Goal: Information Seeking & Learning: Learn about a topic

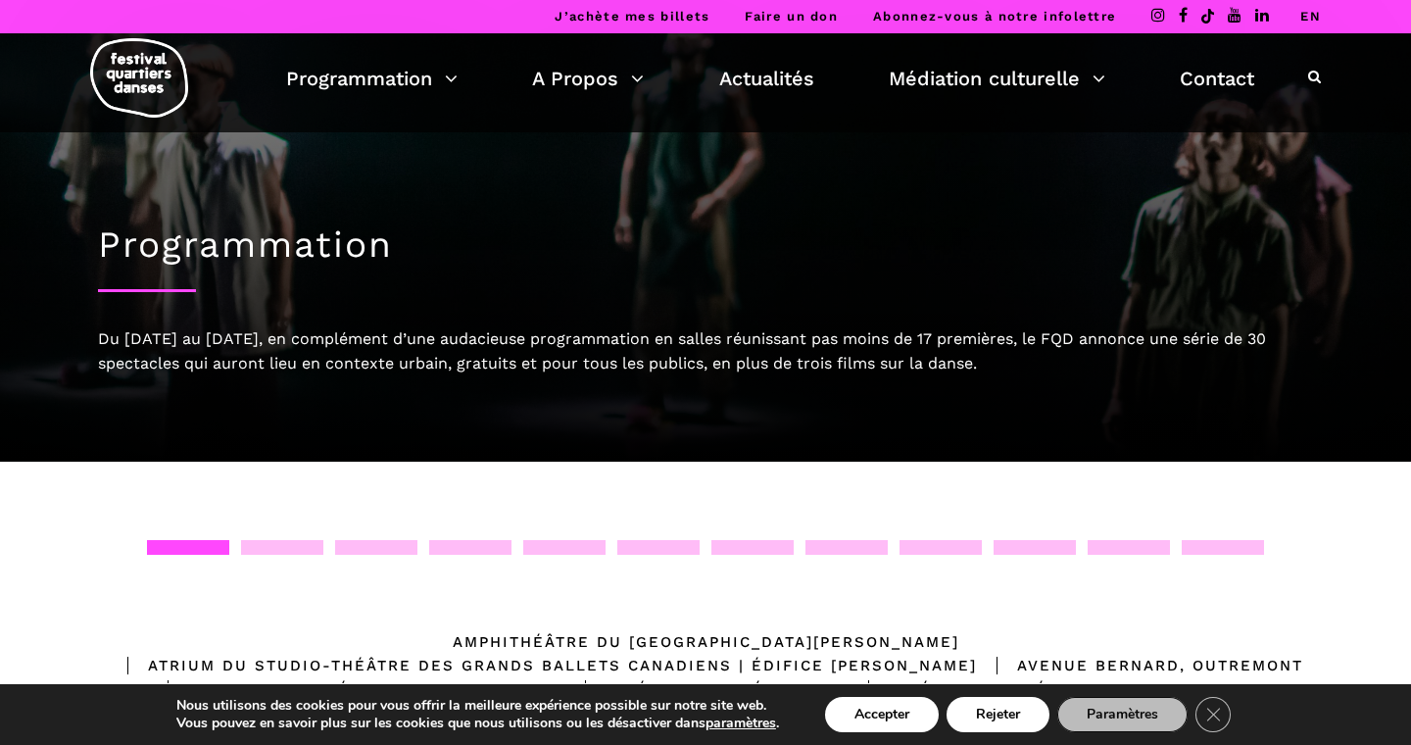
click at [460, 73] on ul "Programmation Billetterie 2025 Programmation Gratuite Calendrier du Festival Le…" at bounding box center [770, 78] width 968 height 33
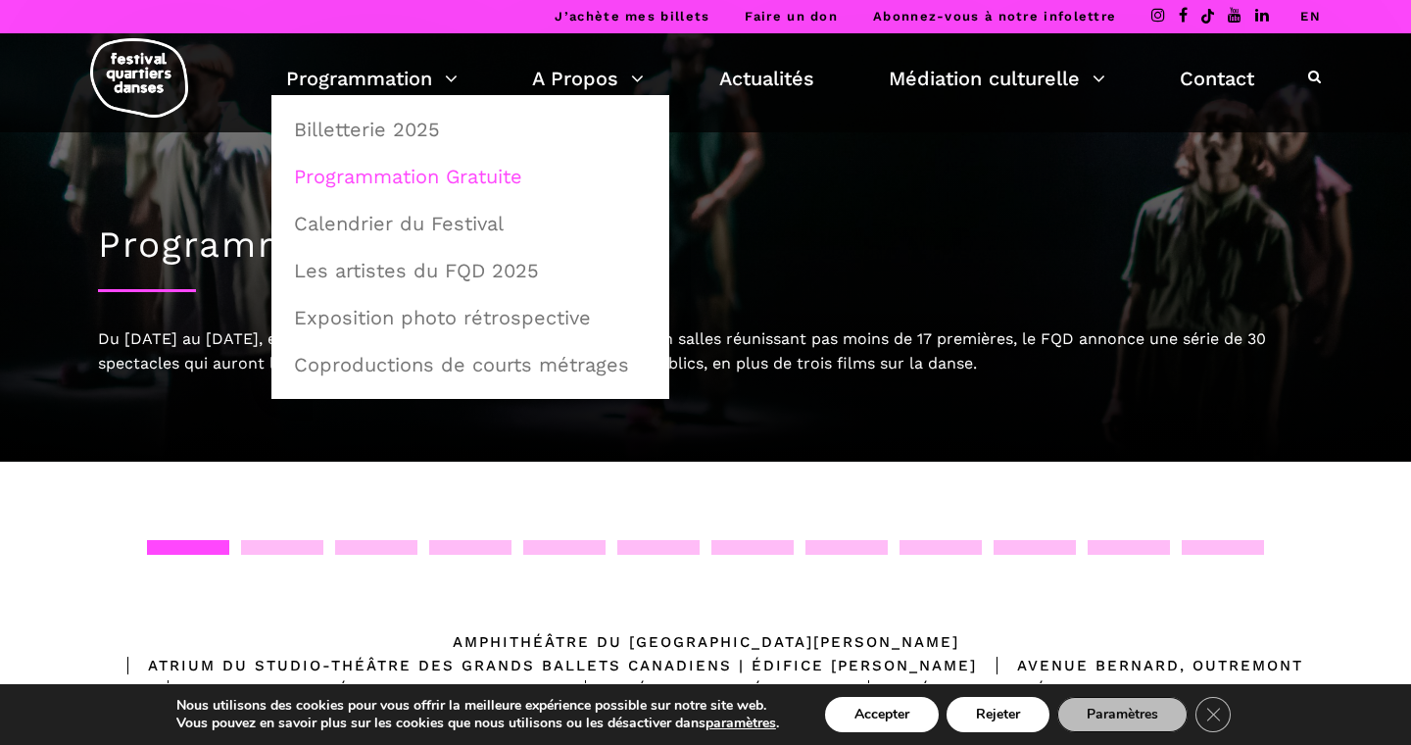
click at [438, 170] on link "Programmation Gratuite" at bounding box center [470, 176] width 376 height 45
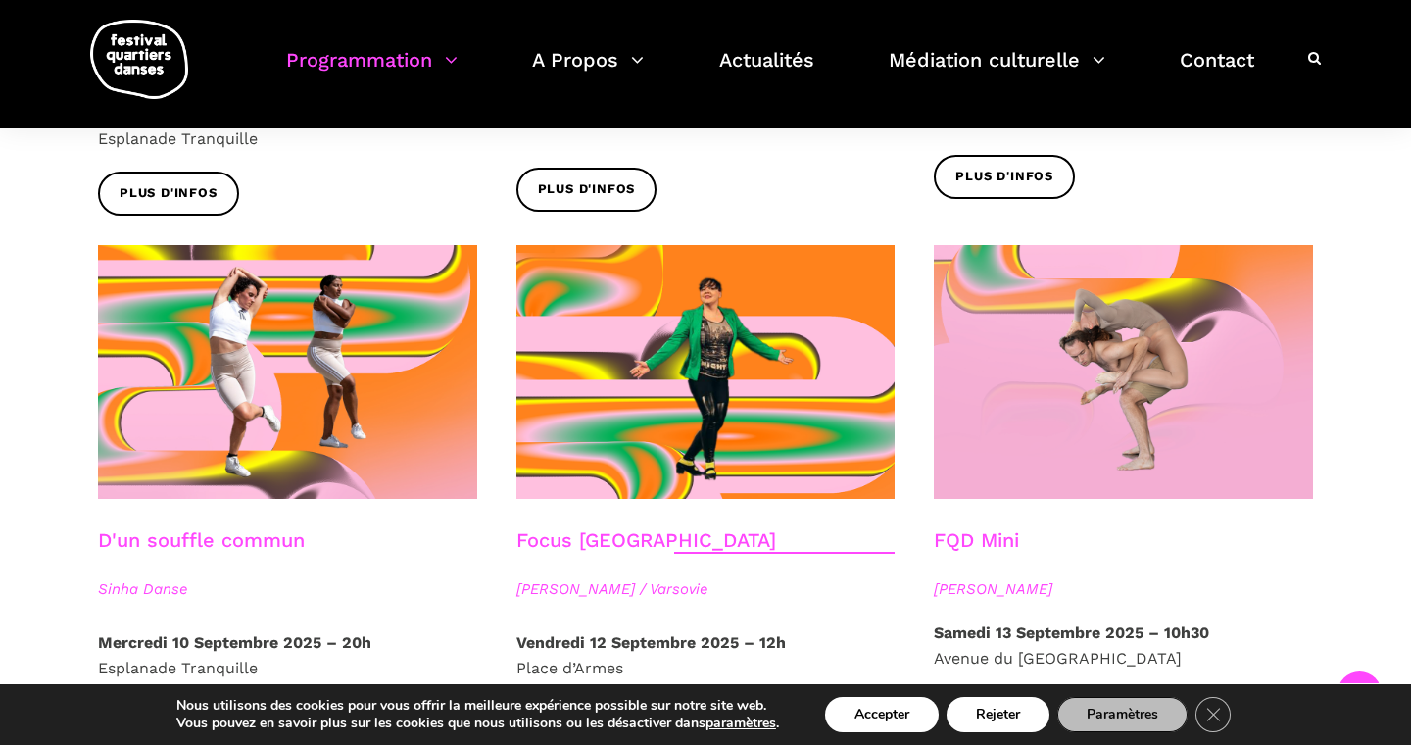
scroll to position [2116, 0]
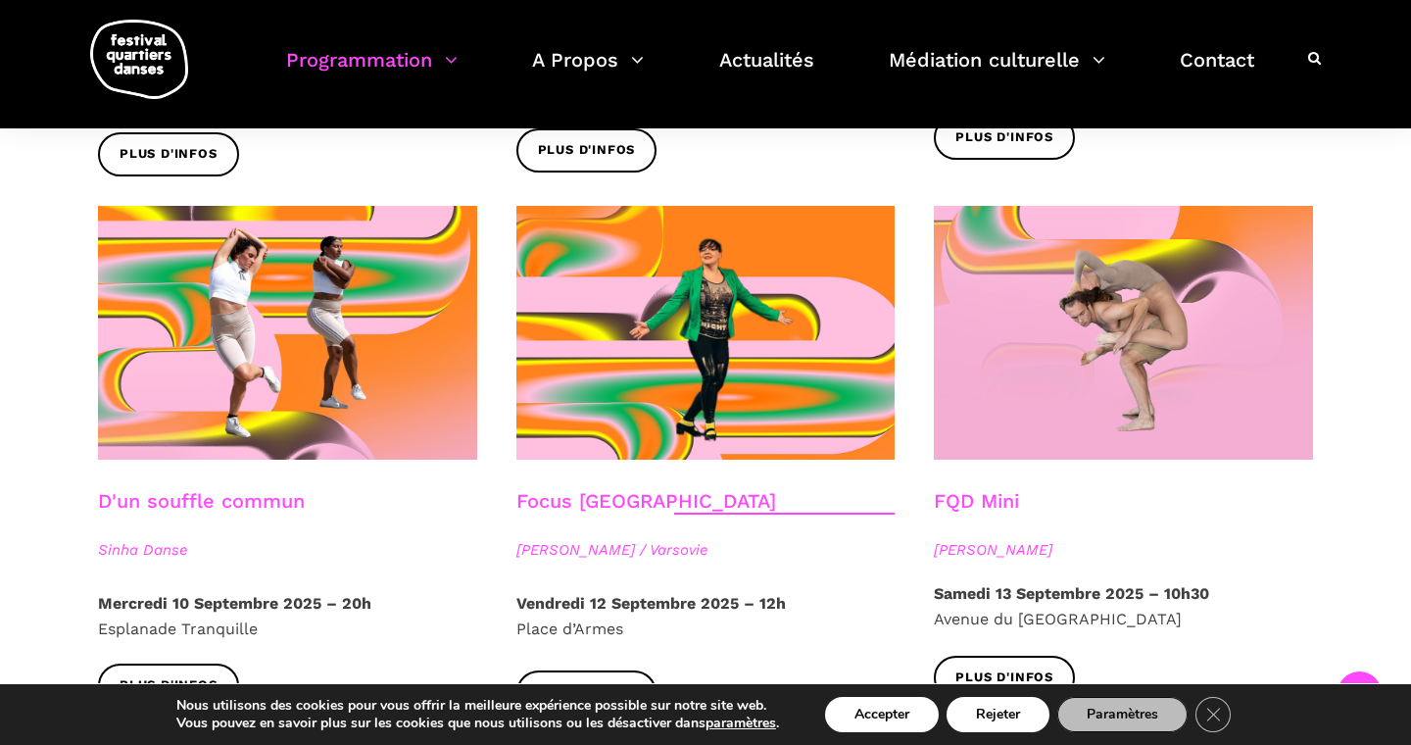
click at [179, 489] on link "D'un souffle commun" at bounding box center [201, 501] width 207 height 24
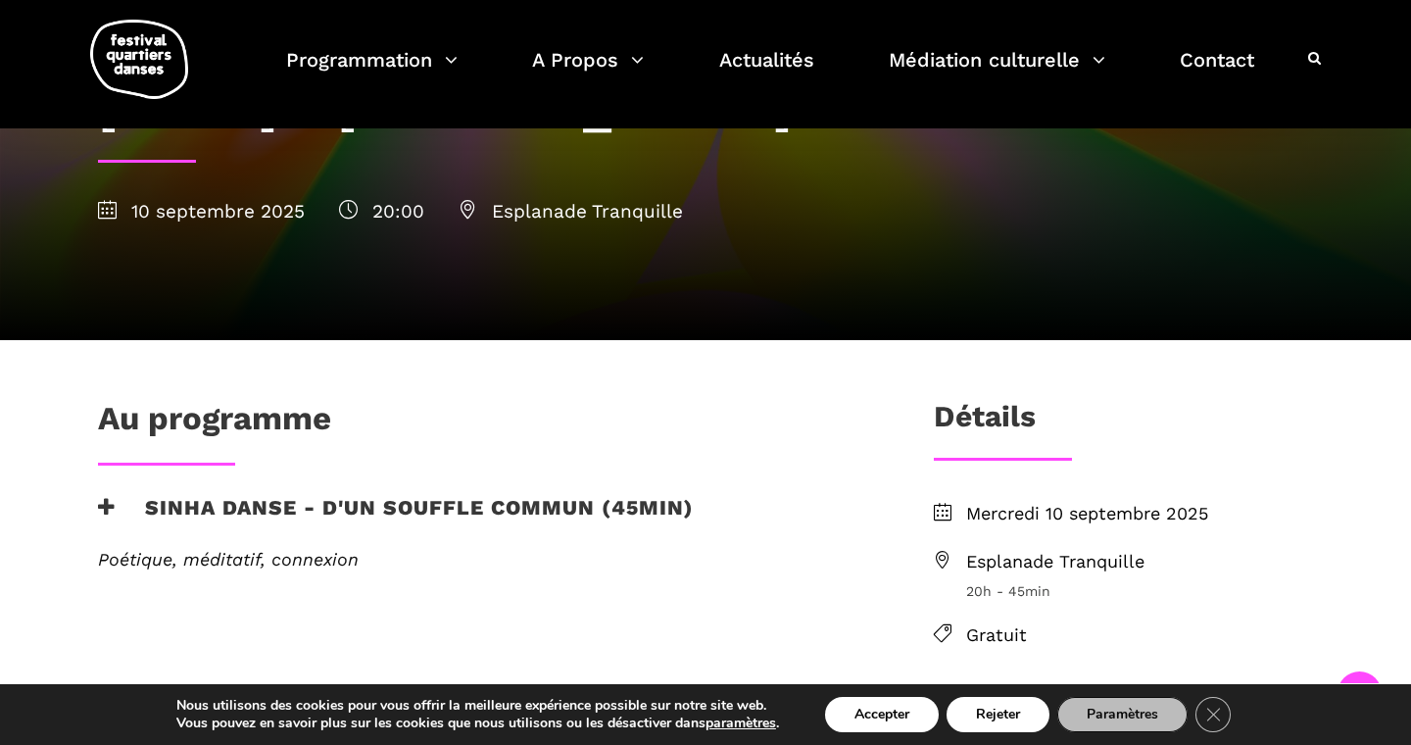
scroll to position [397, 0]
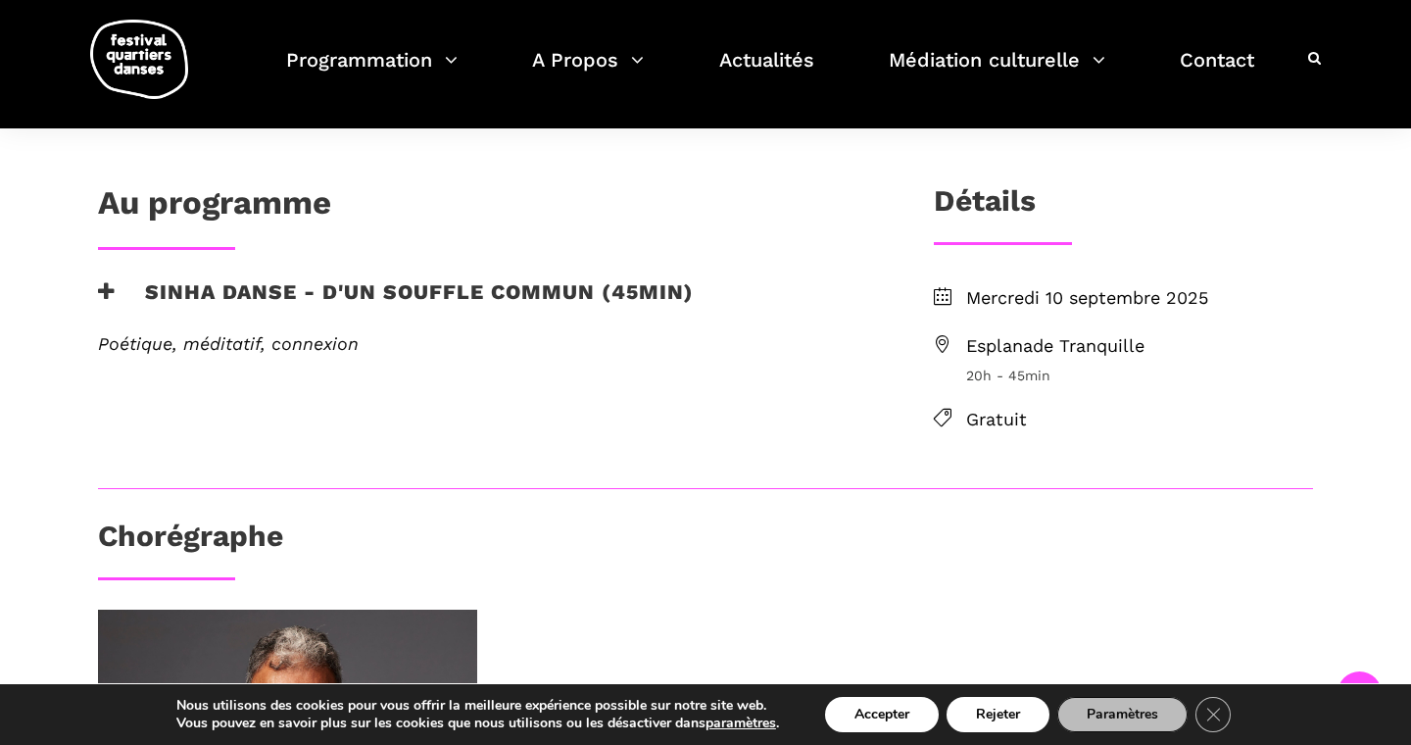
click at [162, 349] on em "Poétique, méditatif, connexion" at bounding box center [228, 343] width 261 height 21
click at [197, 284] on h3 "Sinha Danse - D'un souffle commun (45min)" at bounding box center [396, 303] width 596 height 49
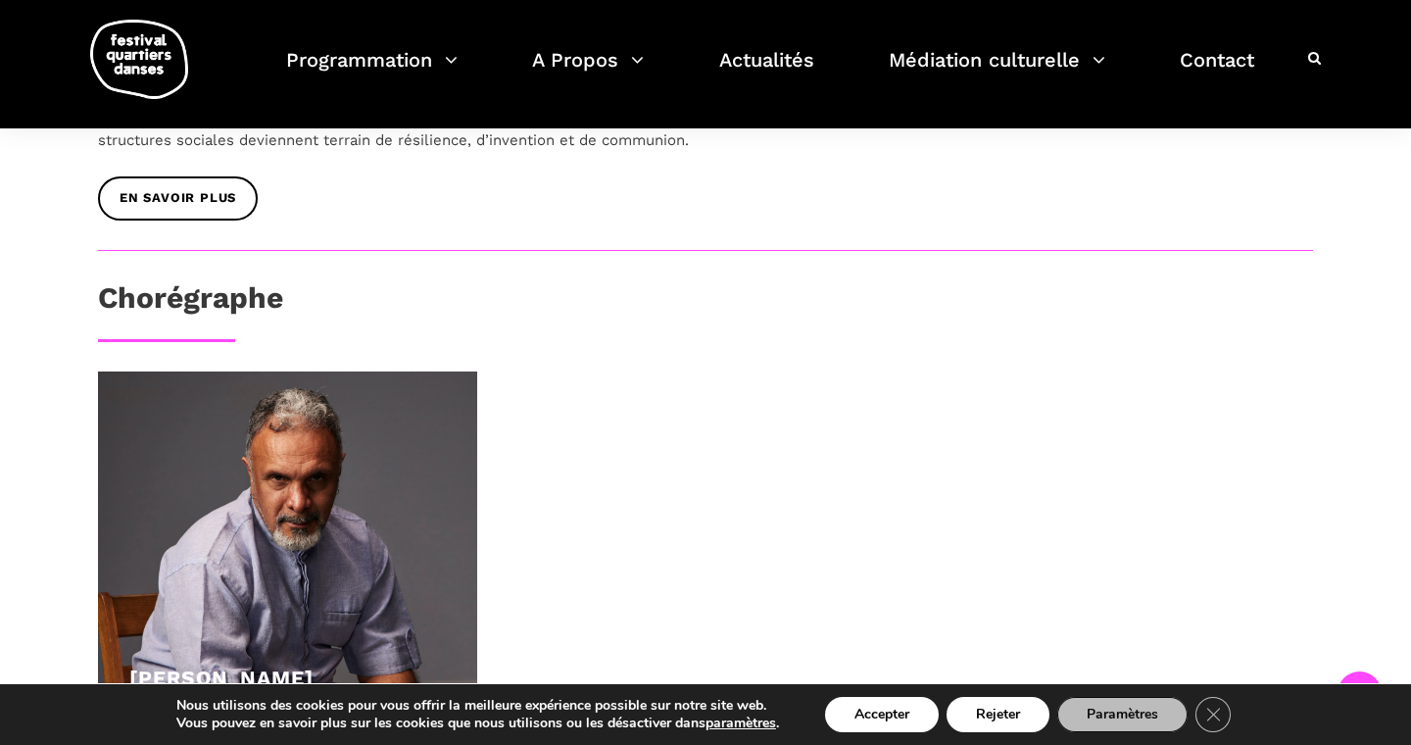
scroll to position [913, 0]
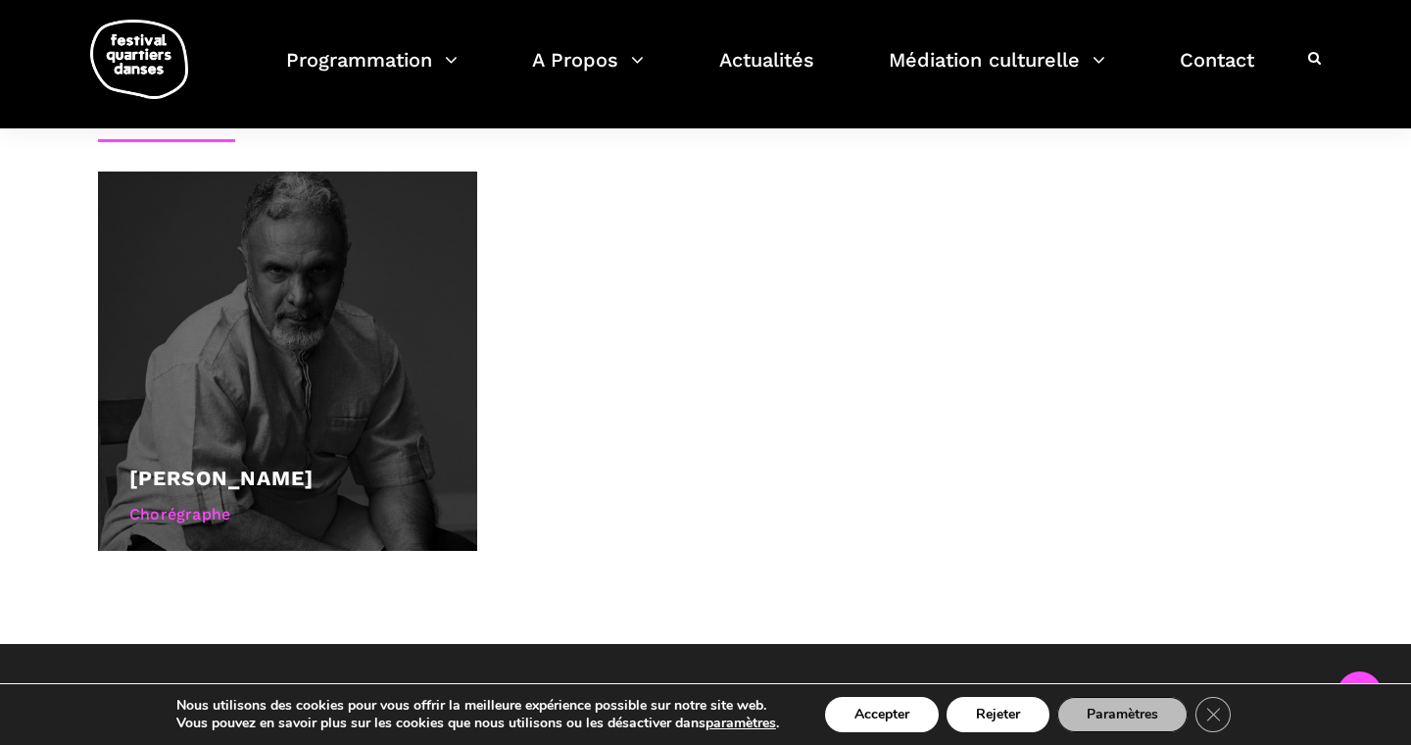
click at [149, 499] on div "Roger Sinha Chorégraphe" at bounding box center [287, 497] width 316 height 73
click at [239, 408] on div at bounding box center [287, 360] width 379 height 379
click at [329, 348] on div at bounding box center [287, 360] width 379 height 379
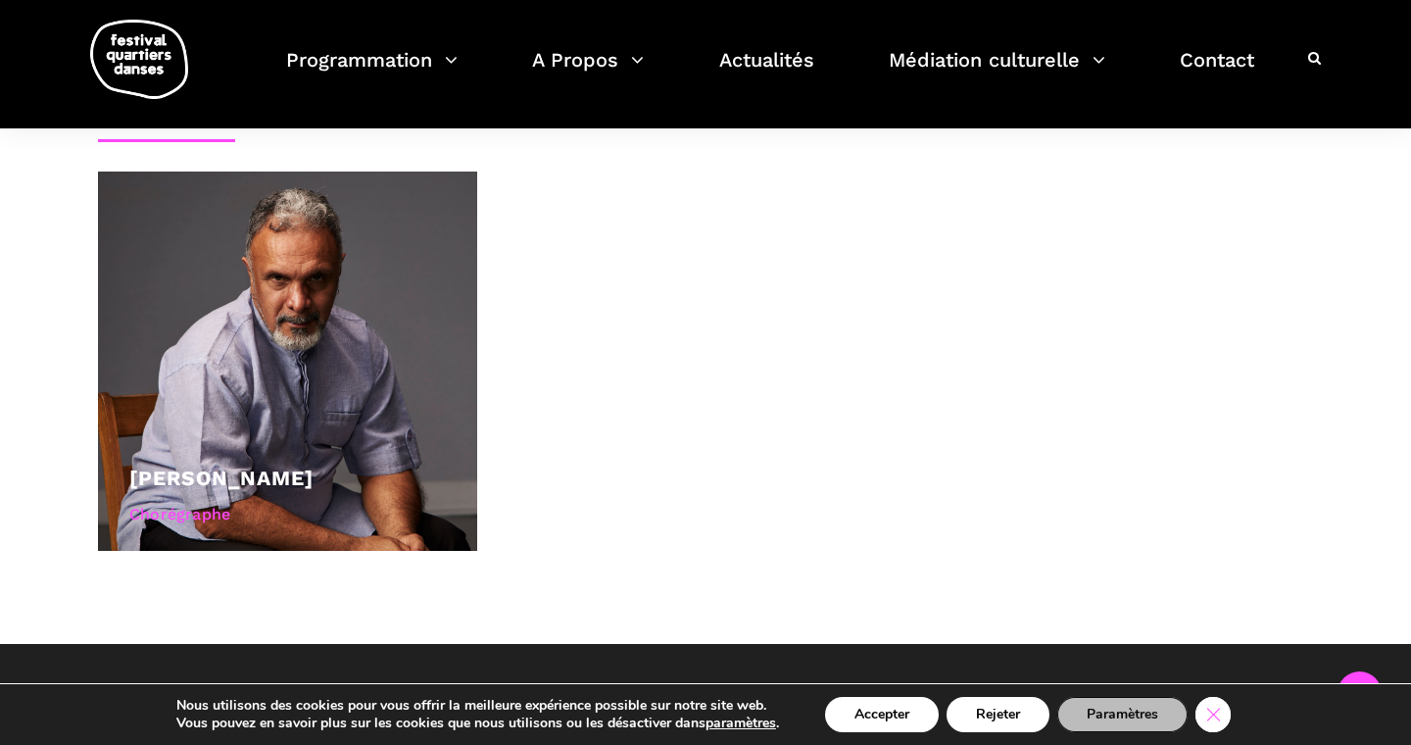
click at [1227, 714] on icon "Close GDPR Cookie Banner" at bounding box center [1212, 712] width 35 height 29
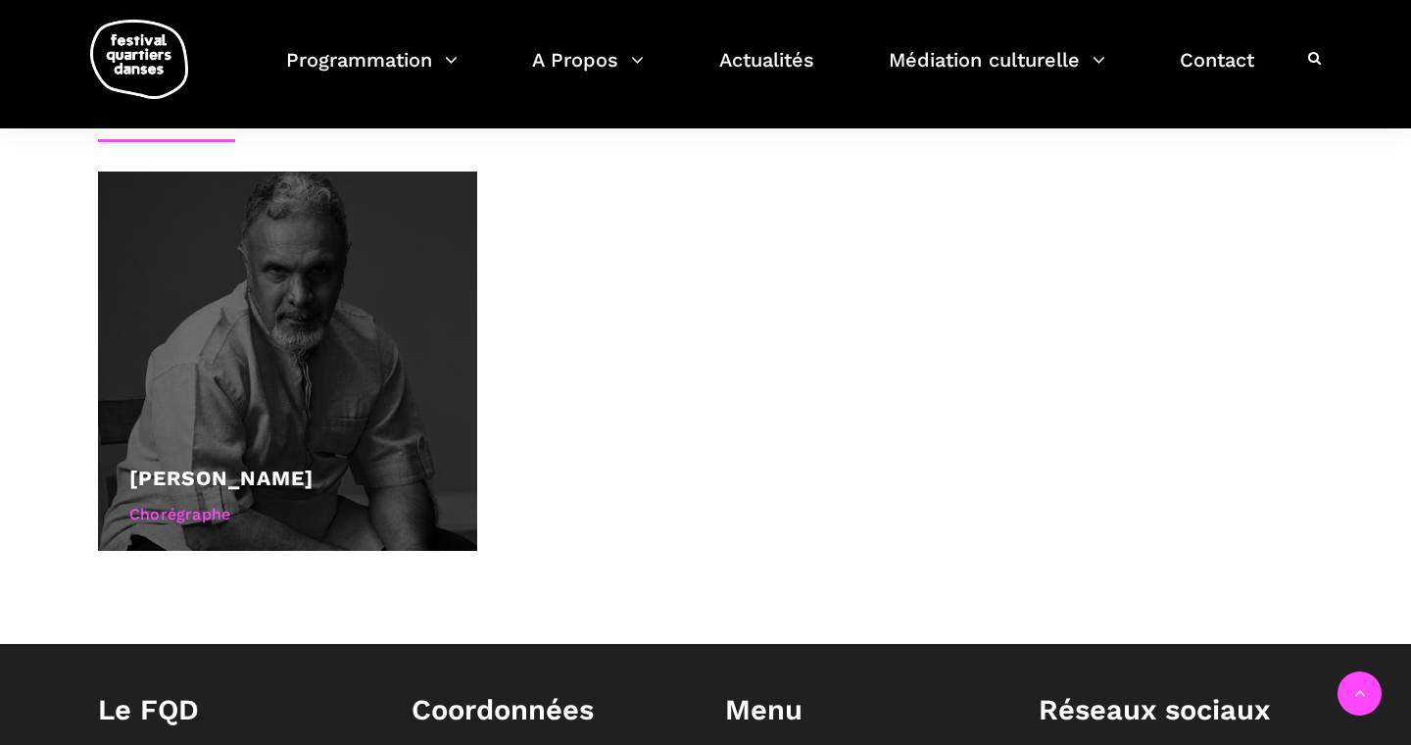
click at [195, 513] on div "Chorégraphe" at bounding box center [287, 514] width 316 height 25
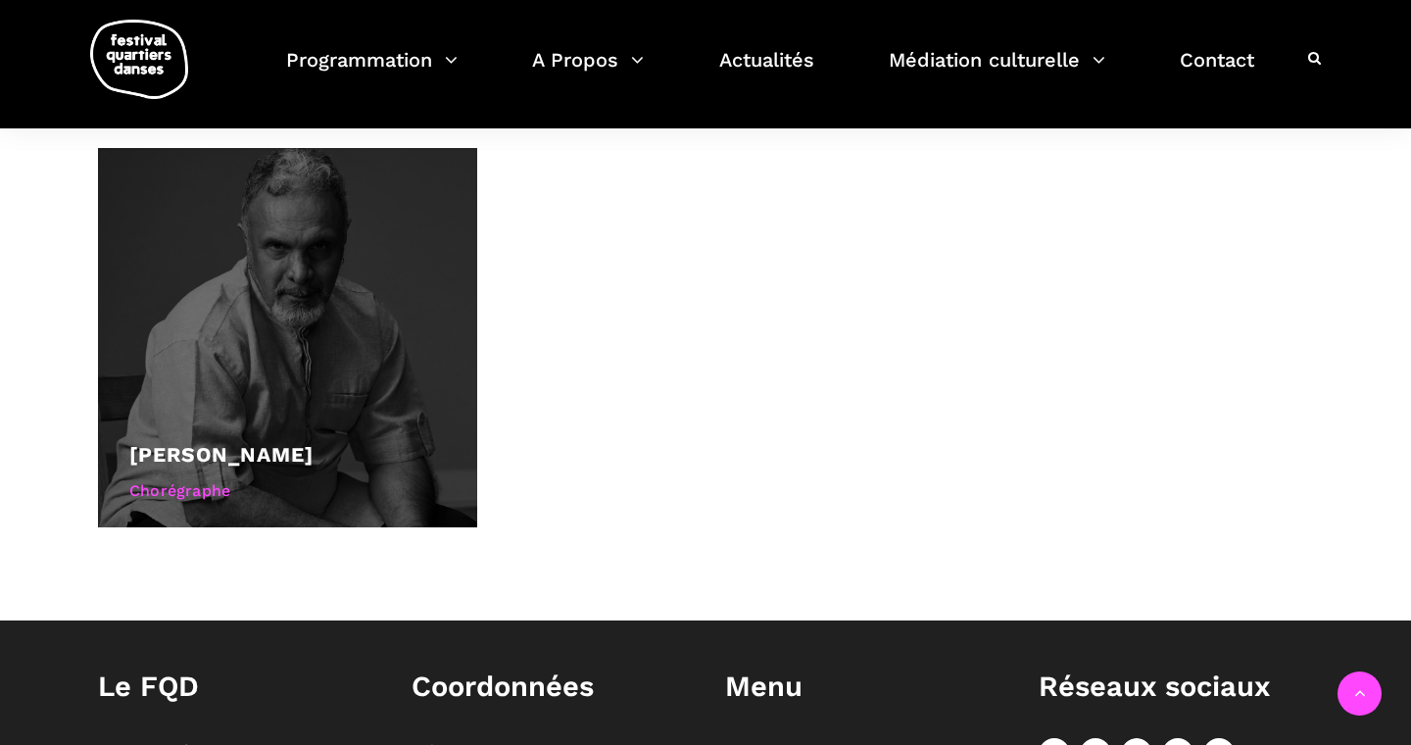
scroll to position [978, 0]
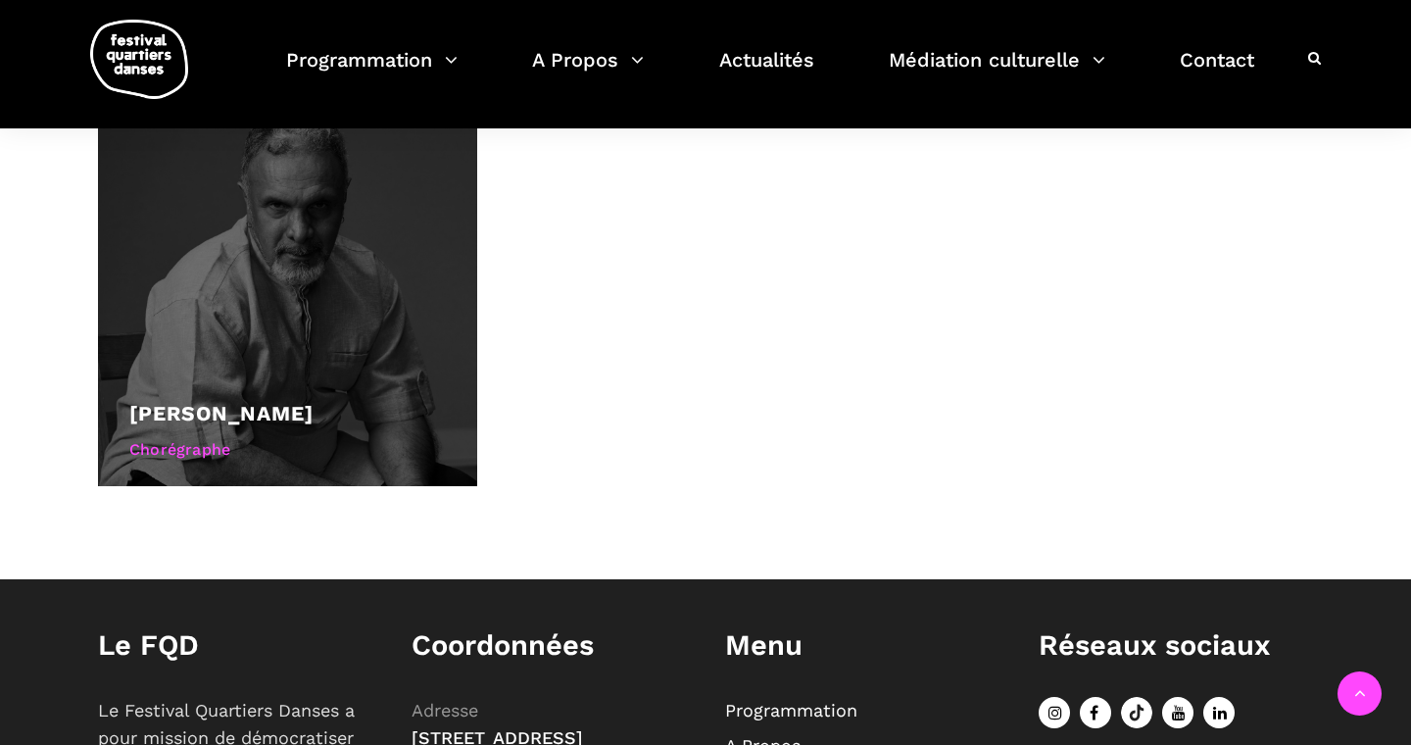
click at [204, 325] on div at bounding box center [287, 296] width 379 height 379
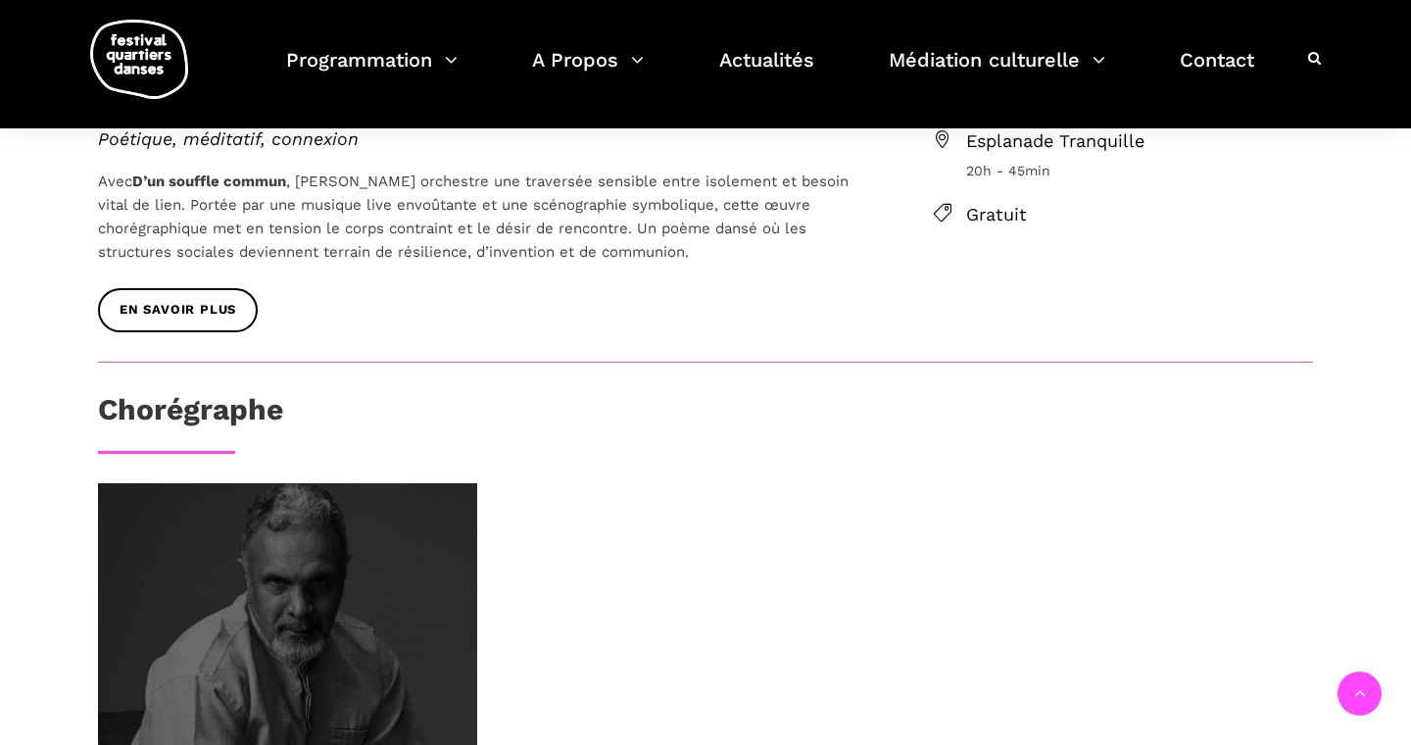
scroll to position [511, 0]
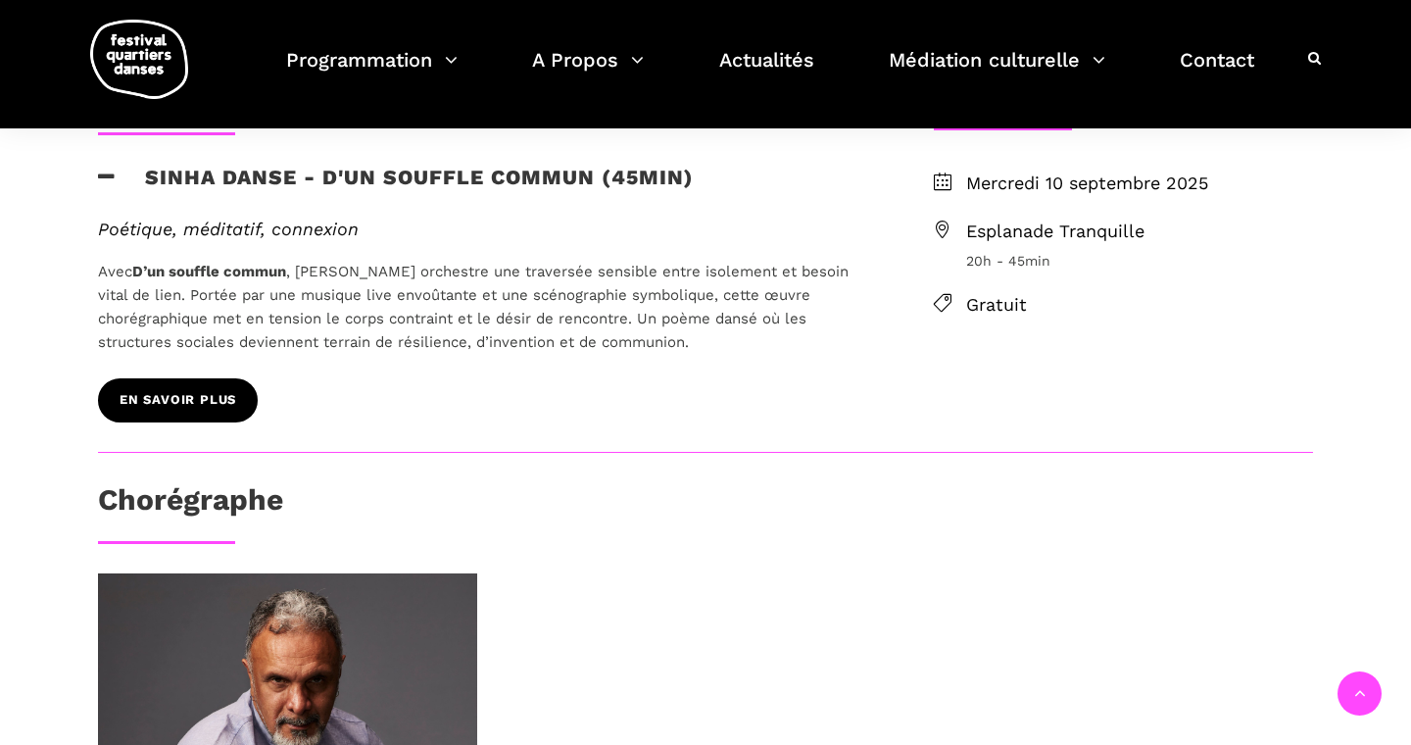
click at [215, 412] on link "EN SAVOIR PLUS" at bounding box center [178, 400] width 160 height 44
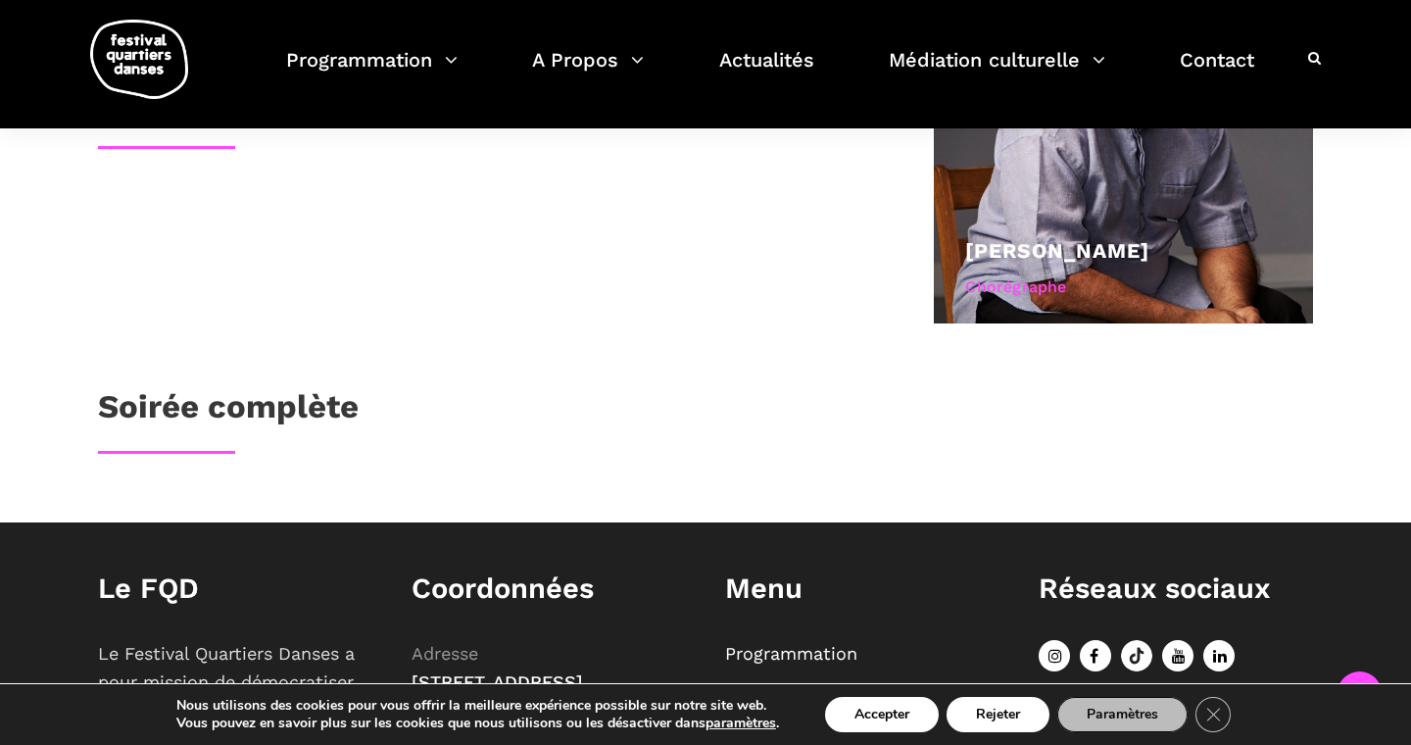
scroll to position [1128, 0]
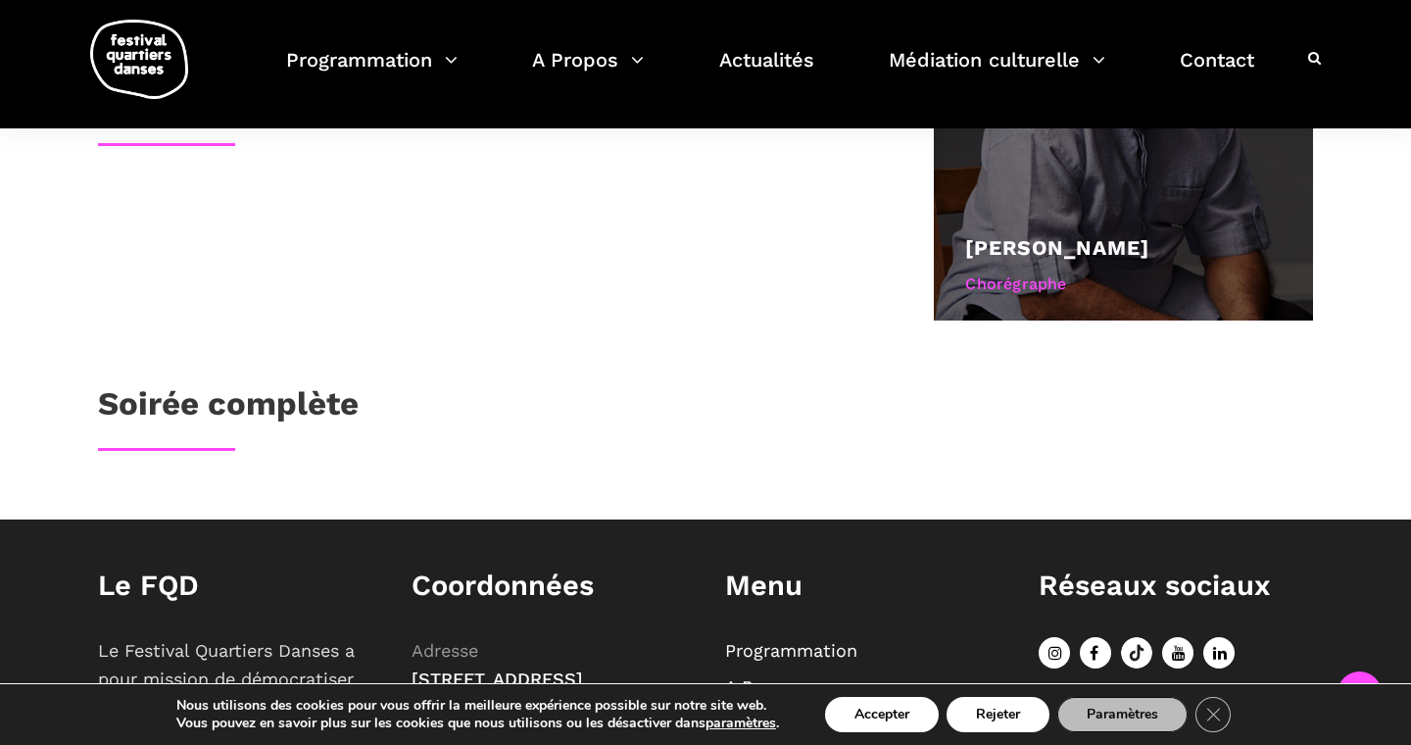
click at [988, 288] on div "Chorégraphe" at bounding box center [1123, 283] width 316 height 25
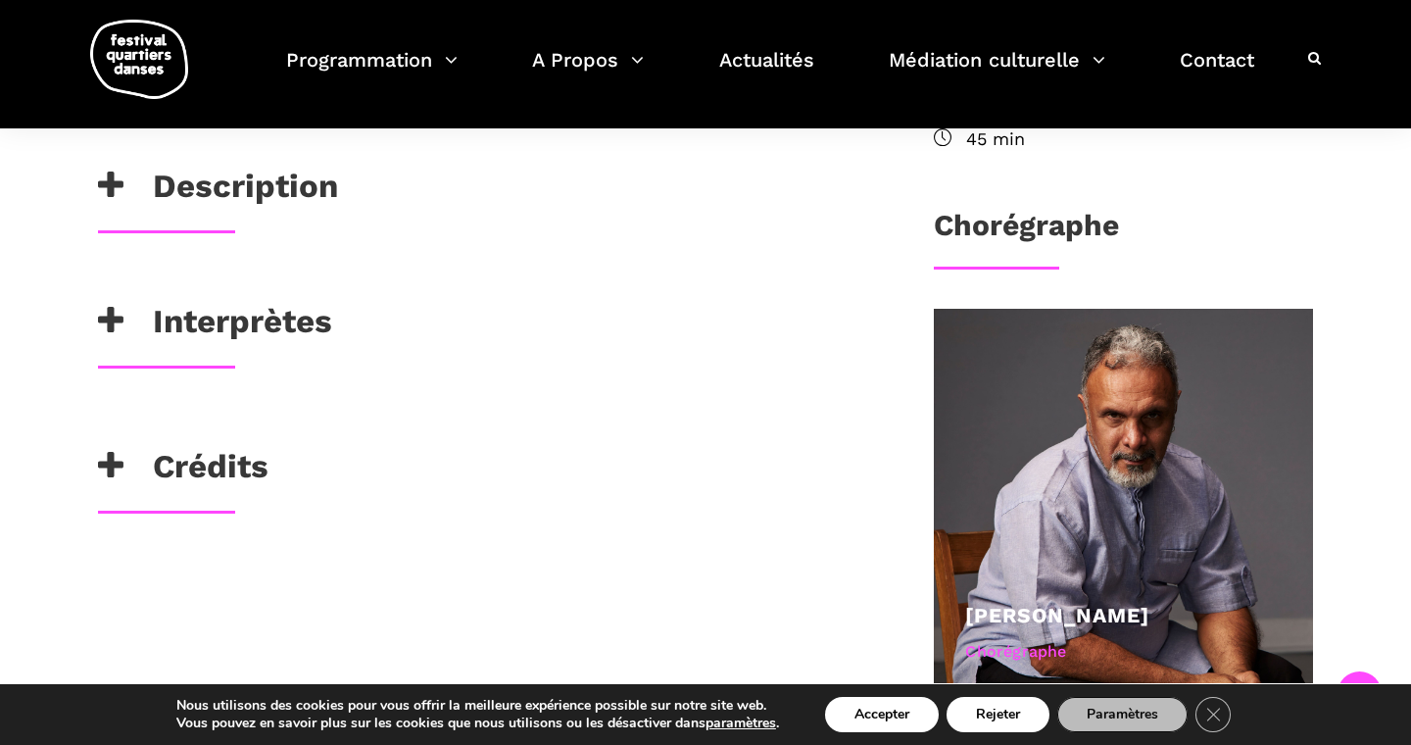
scroll to position [752, 0]
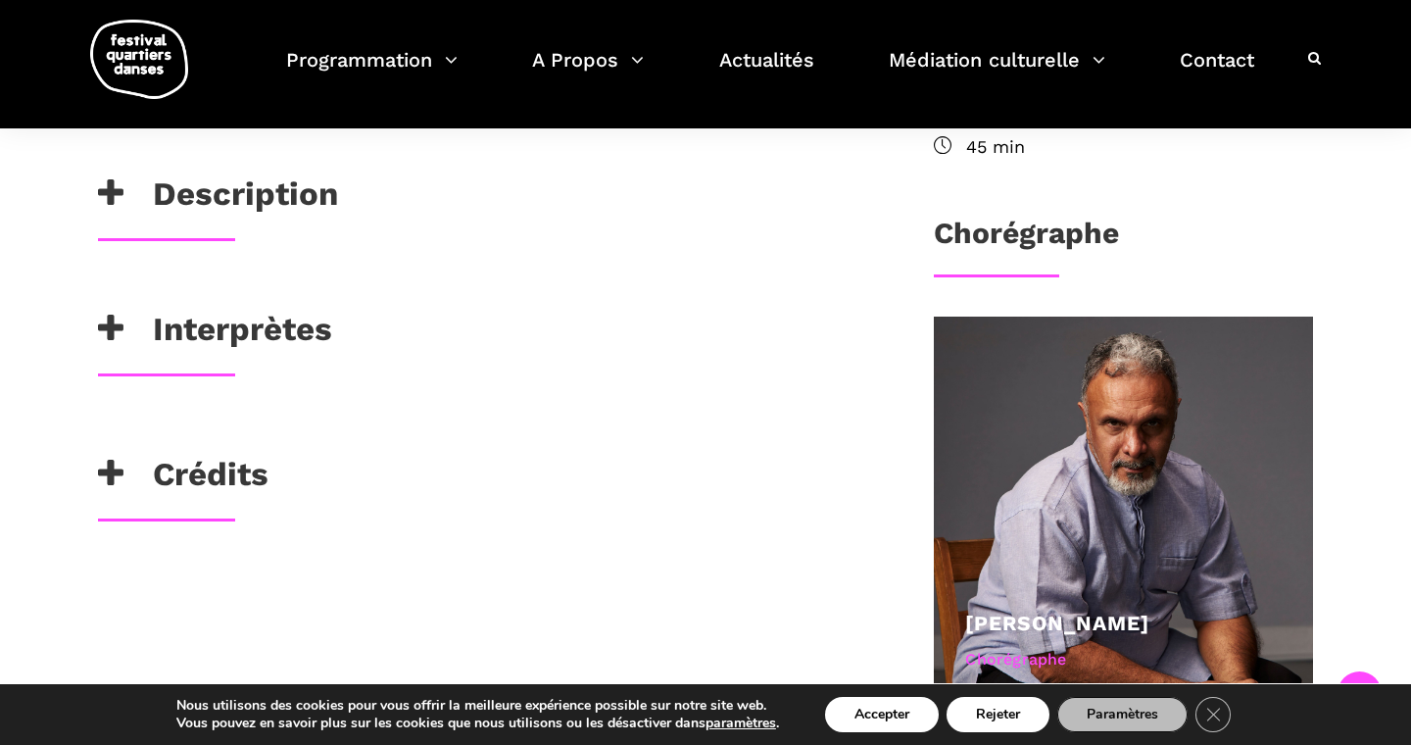
click at [276, 315] on h3 "Interprètes" at bounding box center [215, 334] width 234 height 49
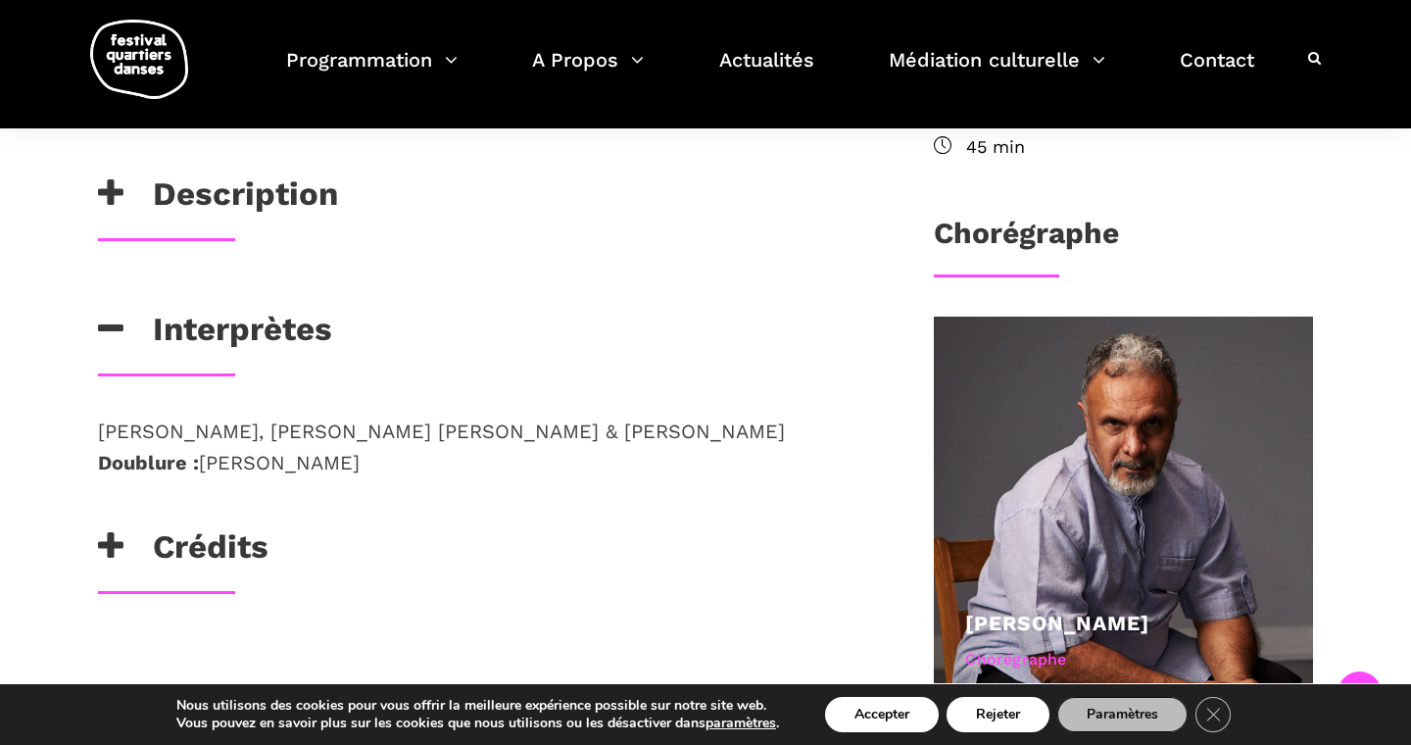
click at [298, 198] on h3 "Description" at bounding box center [218, 198] width 240 height 49
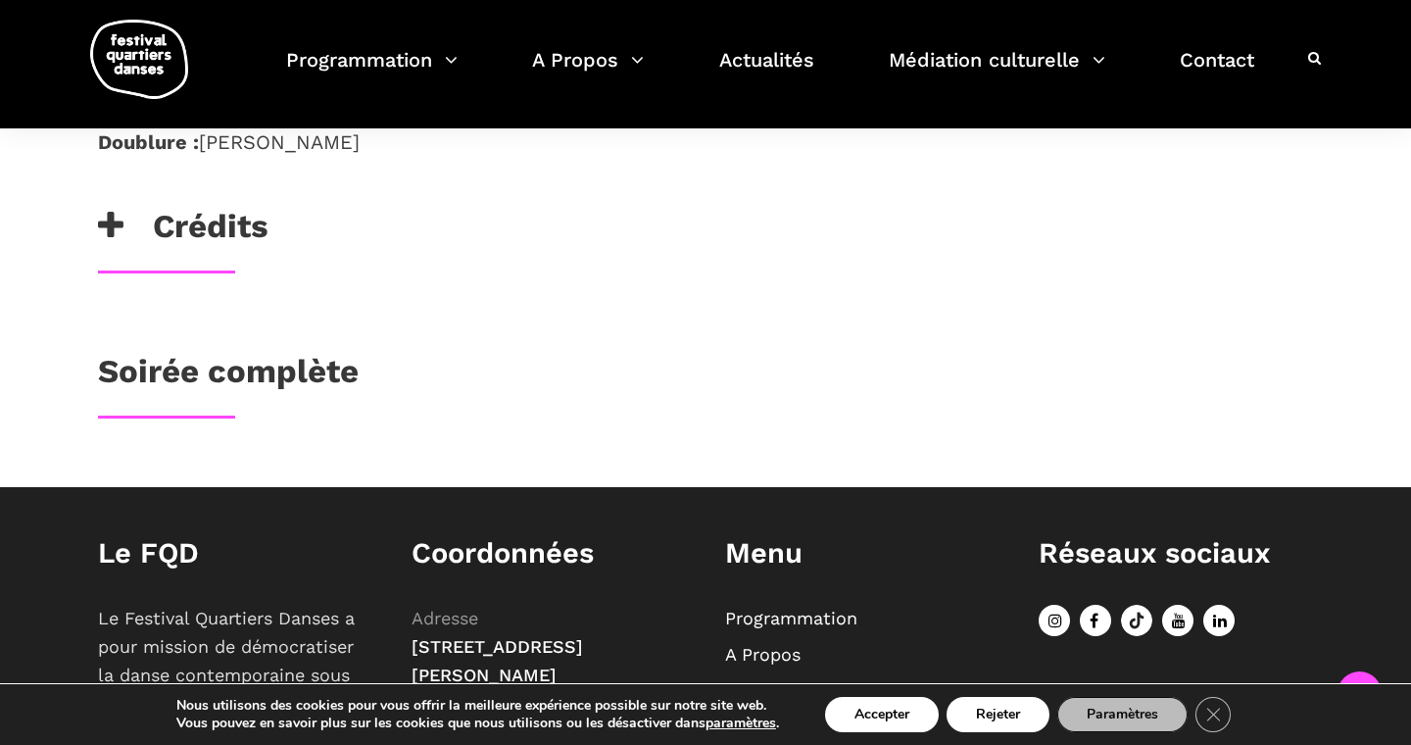
scroll to position [1756, 0]
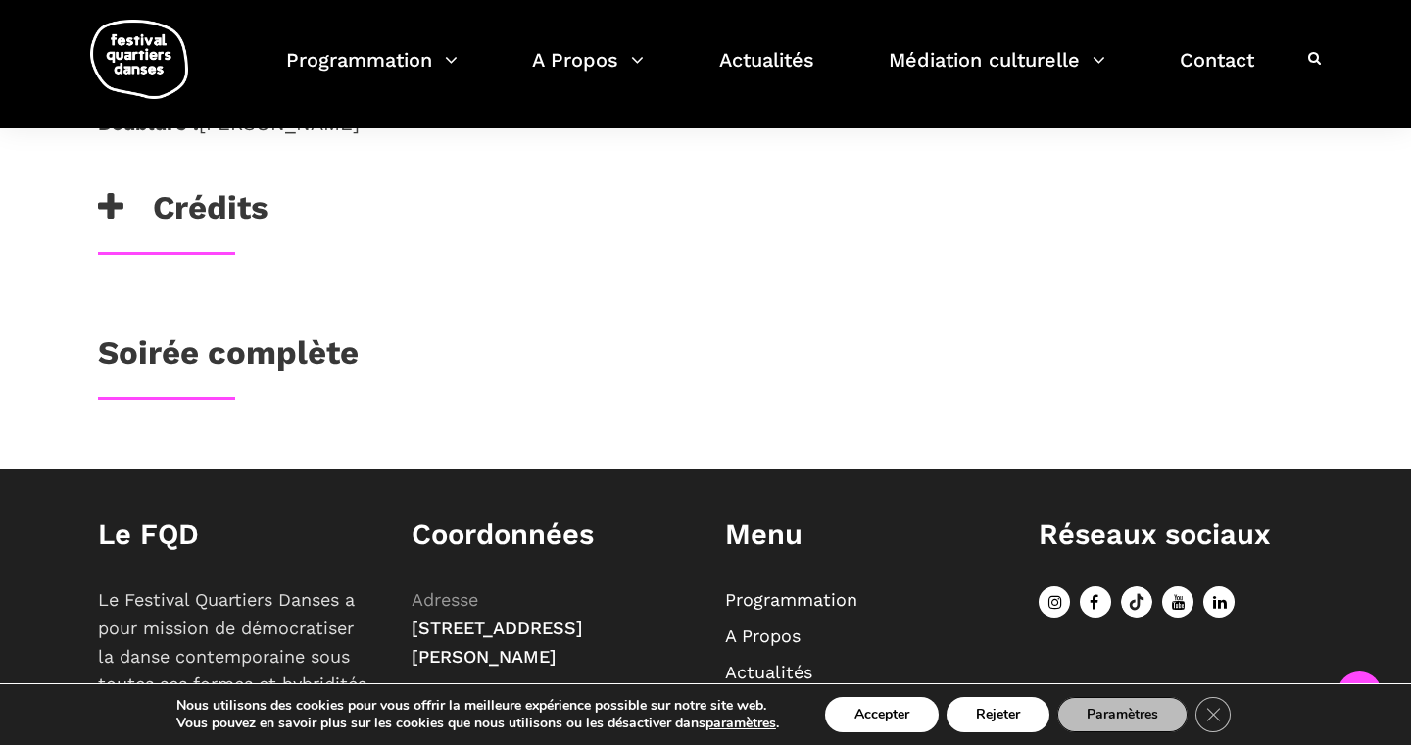
click at [148, 345] on h3 "Soirée complète" at bounding box center [228, 357] width 261 height 49
click at [167, 188] on h3 "Crédits" at bounding box center [183, 212] width 170 height 49
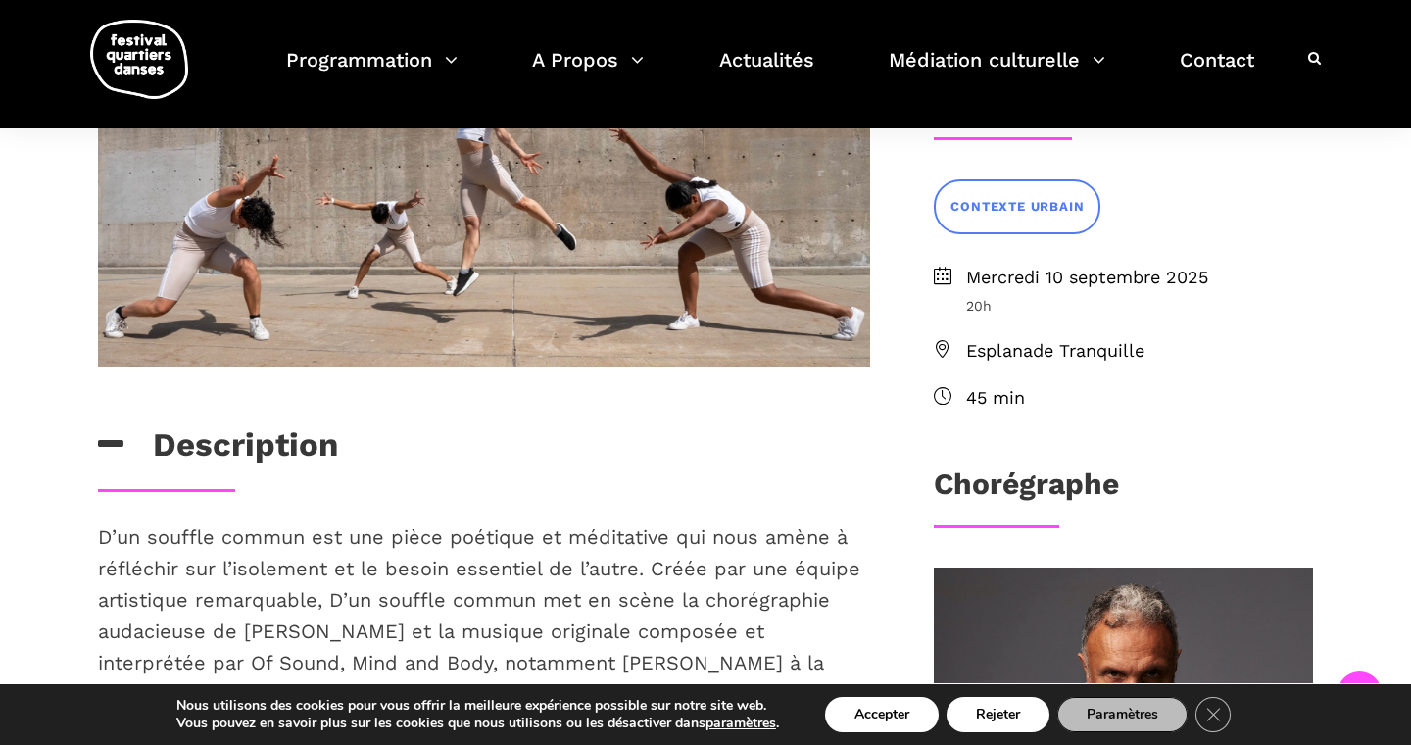
scroll to position [499, 0]
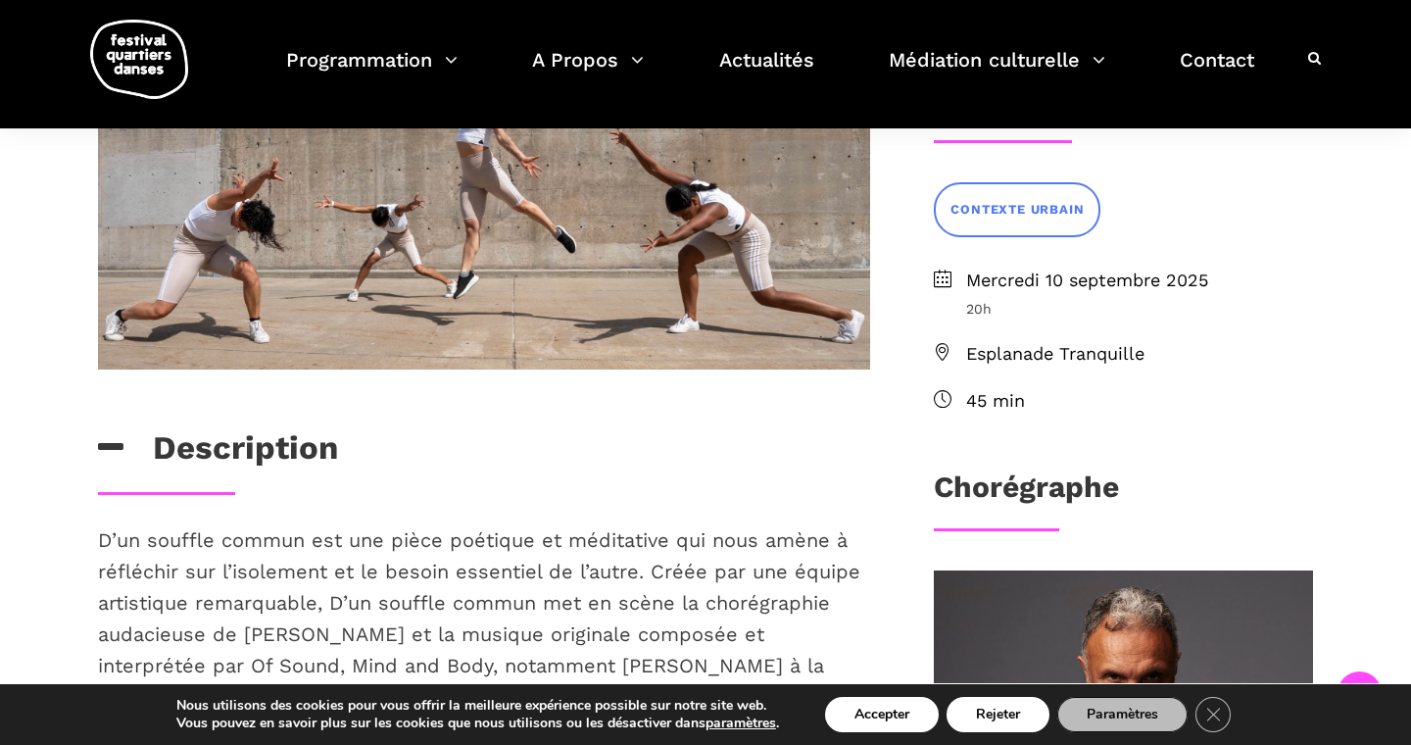
click at [1033, 482] on h3 "Chorégraphe" at bounding box center [1026, 493] width 185 height 49
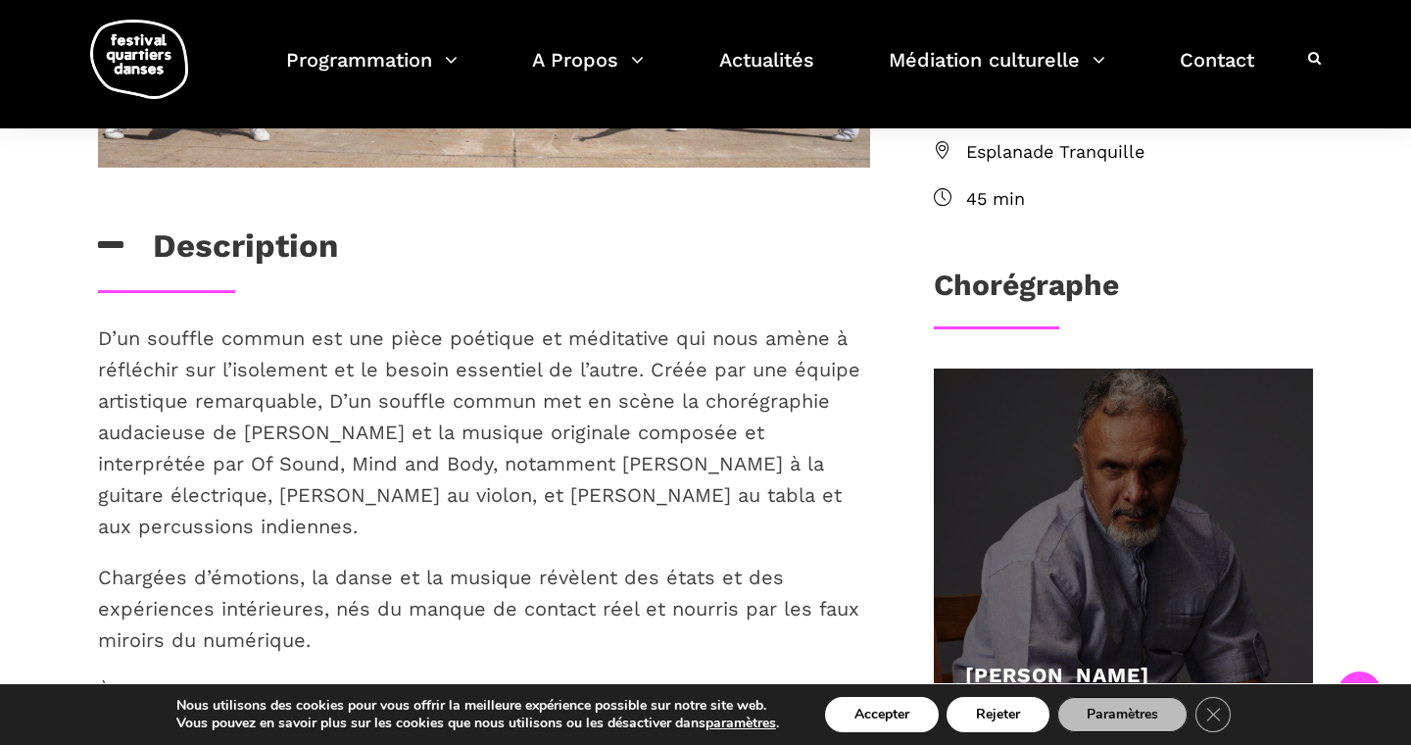
click at [1071, 584] on div at bounding box center [1123, 557] width 379 height 379
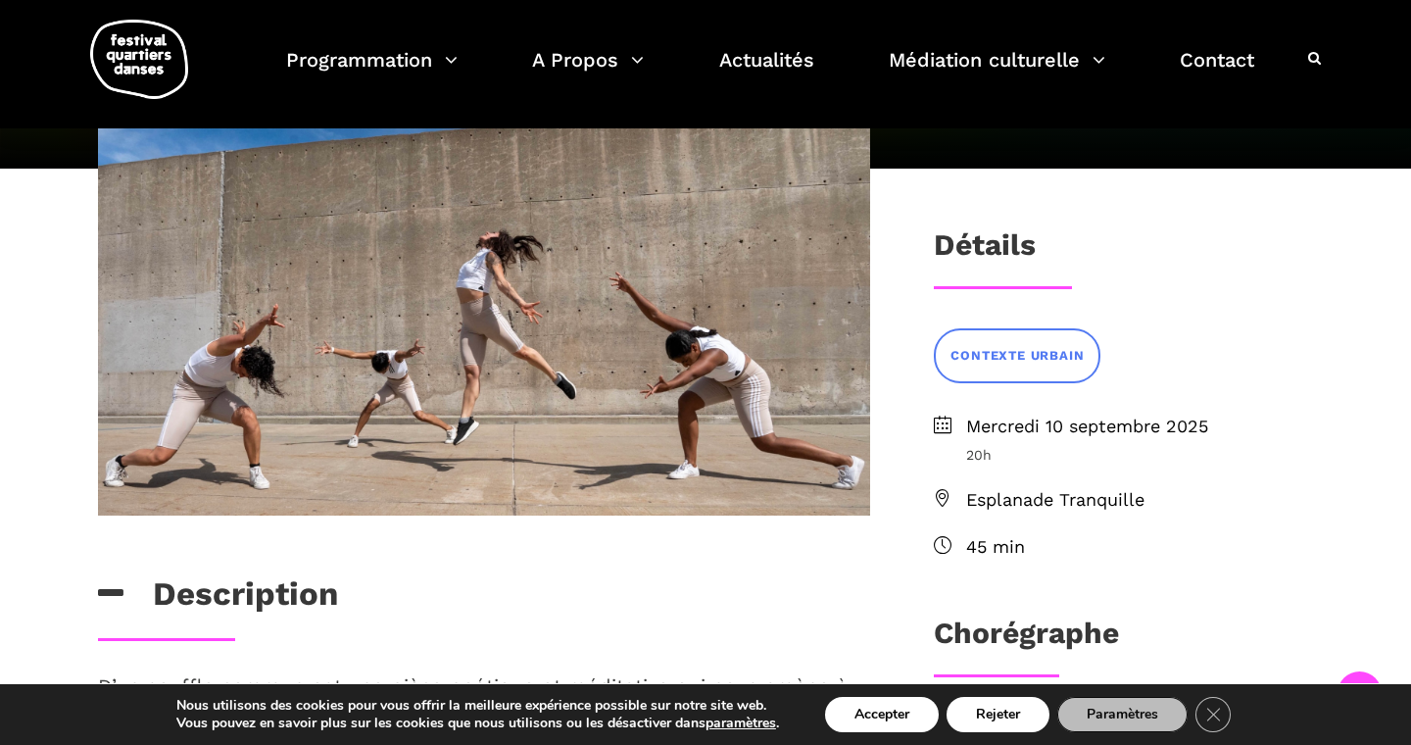
scroll to position [317, 0]
